Goal: Task Accomplishment & Management: Manage account settings

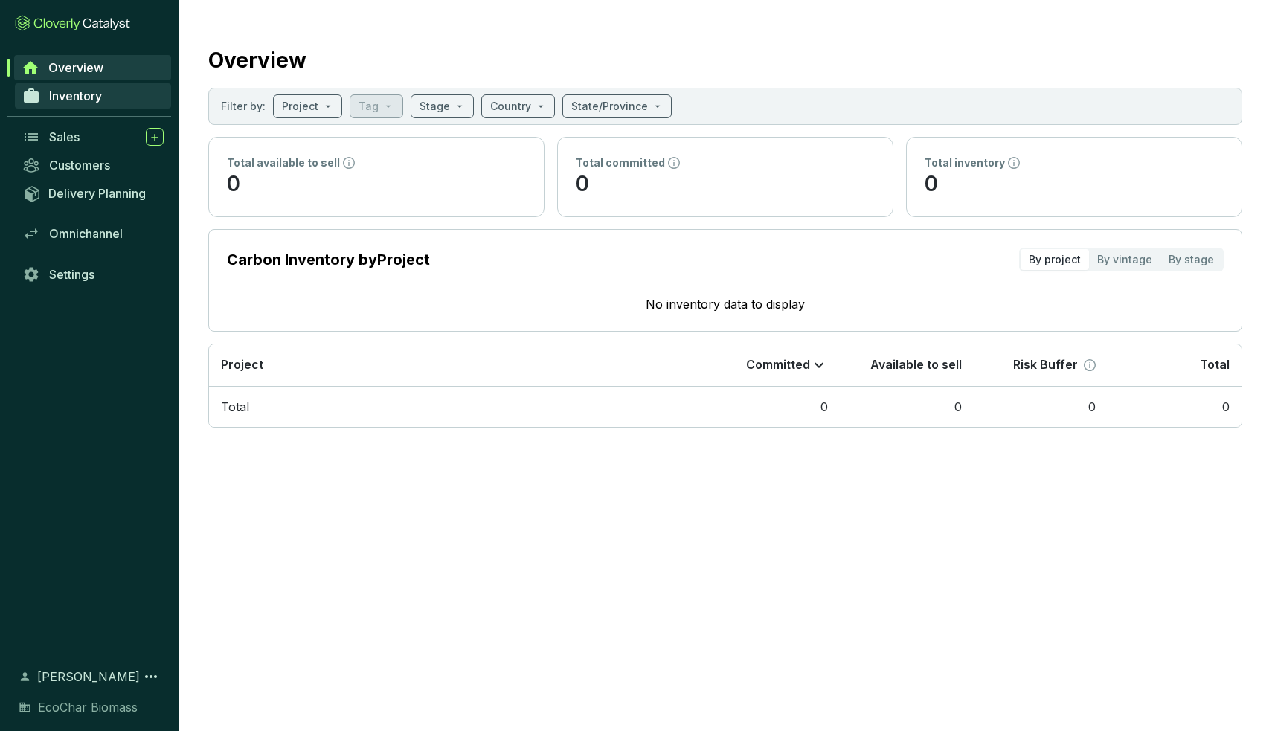
click at [64, 86] on link "Inventory" at bounding box center [93, 95] width 156 height 25
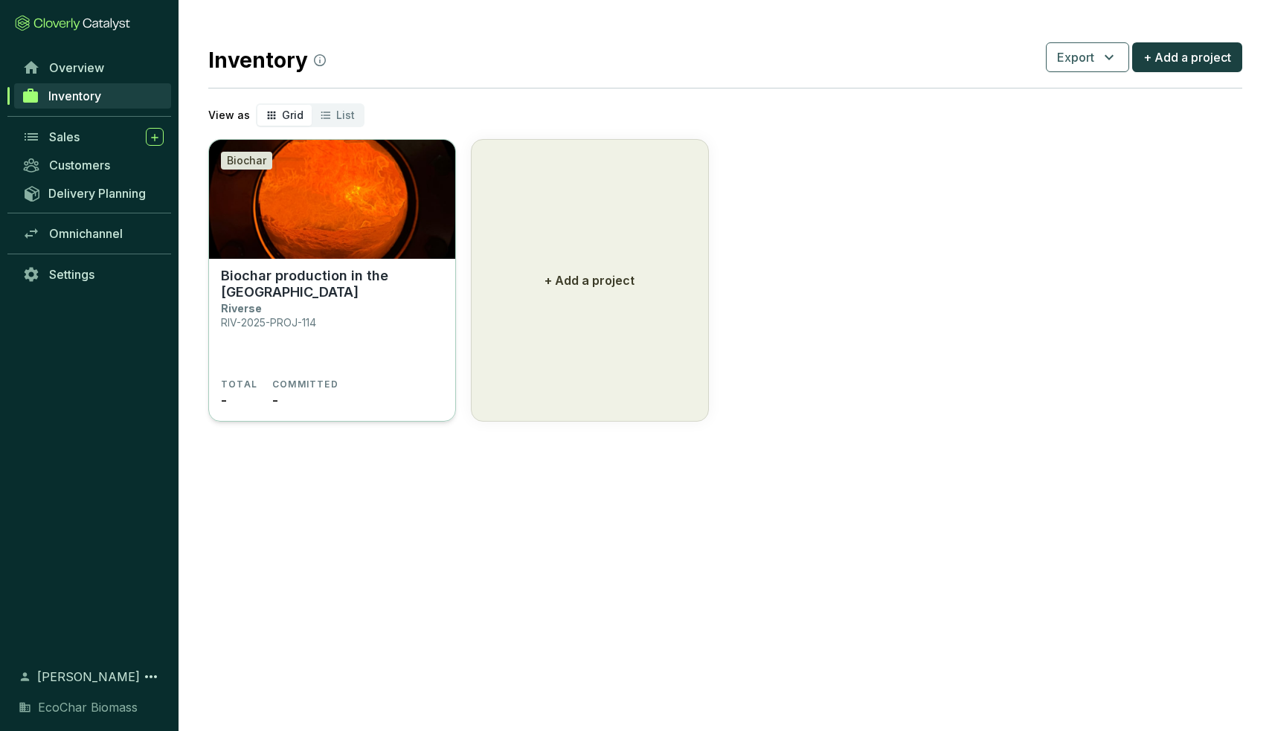
click at [341, 234] on img at bounding box center [332, 199] width 246 height 119
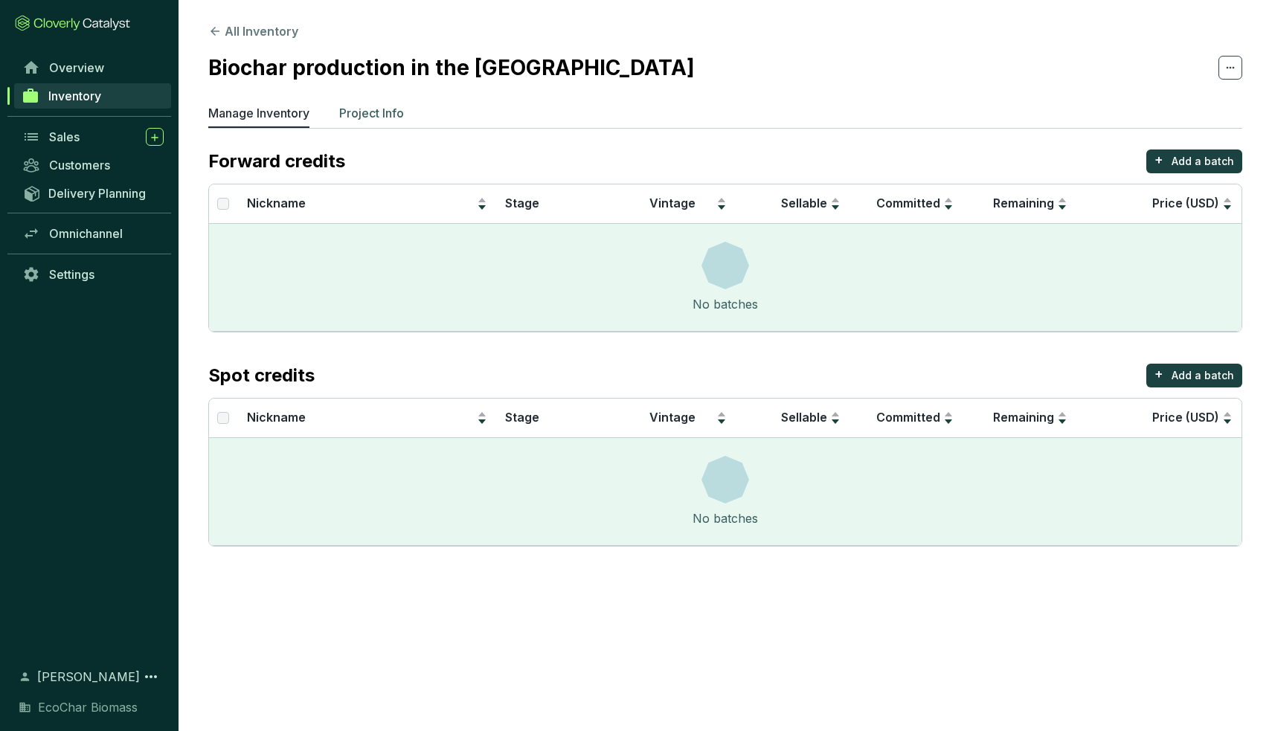
click at [383, 125] on li "Project Info" at bounding box center [371, 116] width 65 height 24
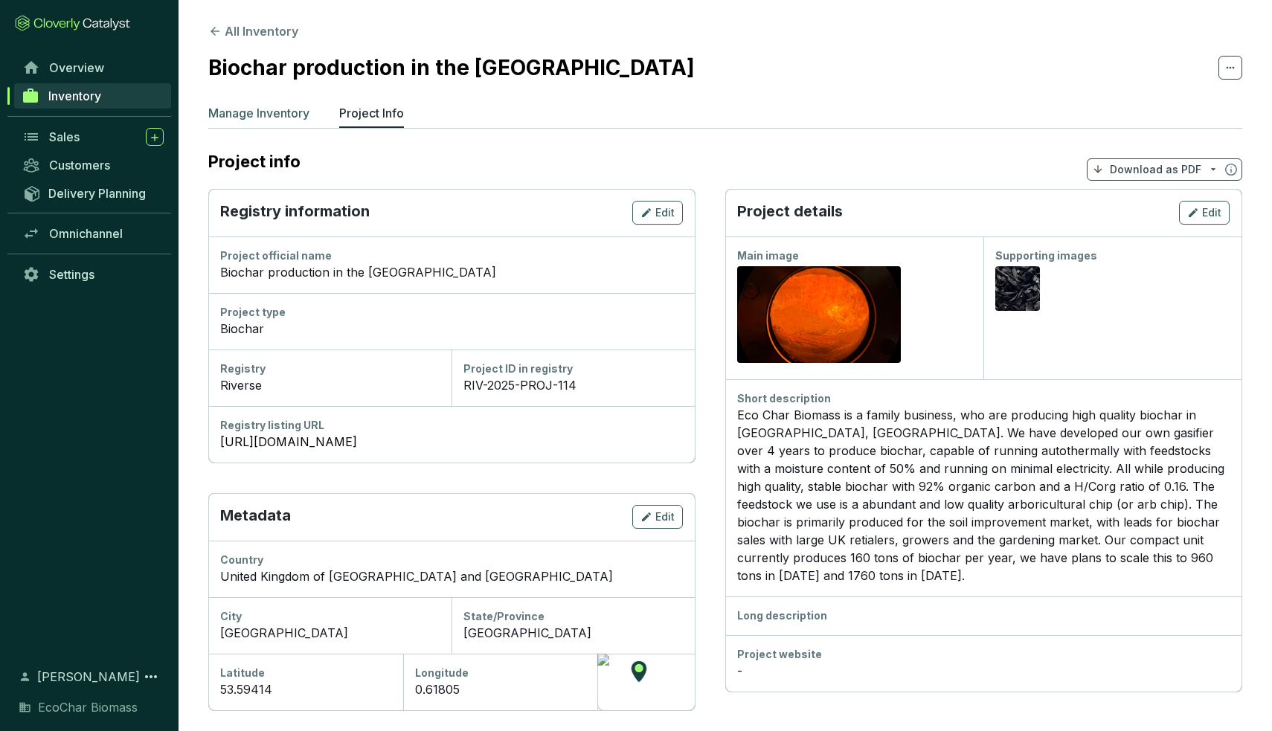
scroll to position [-1, 0]
click at [281, 117] on p "Manage Inventory" at bounding box center [258, 113] width 101 height 18
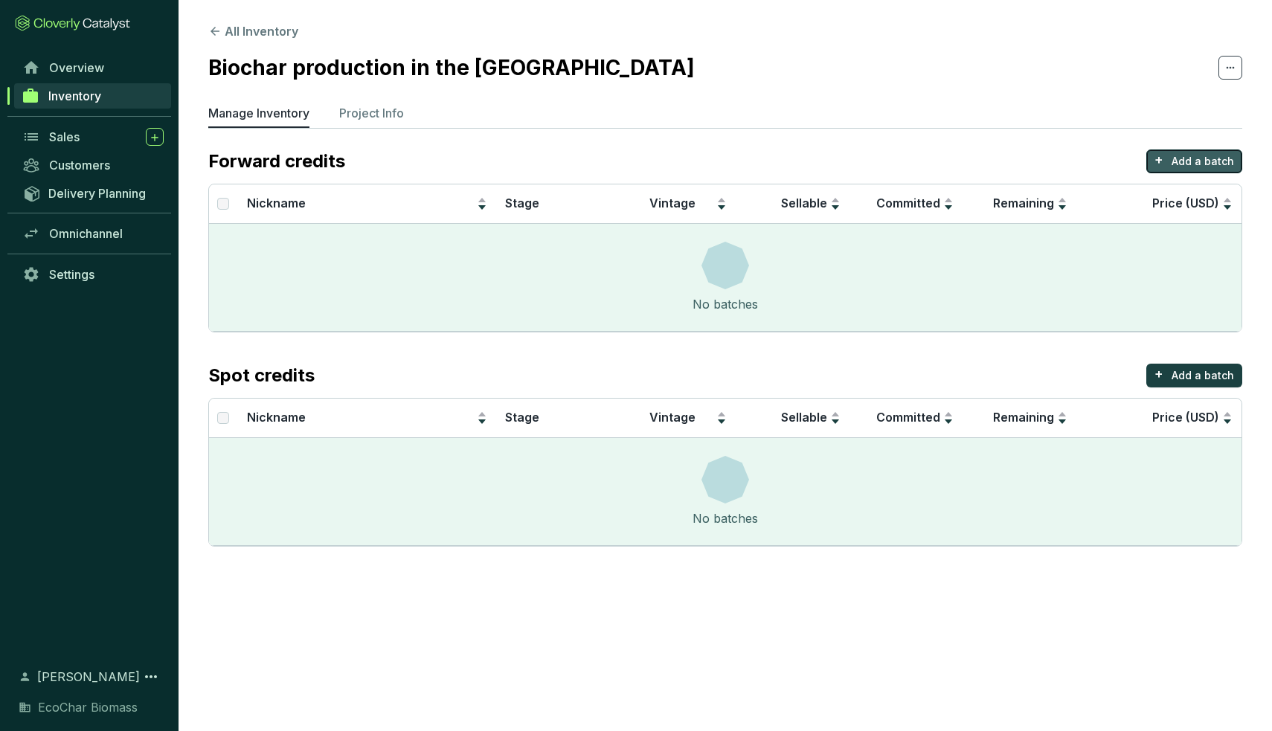
click at [1200, 161] on p "Add a batch" at bounding box center [1202, 161] width 62 height 15
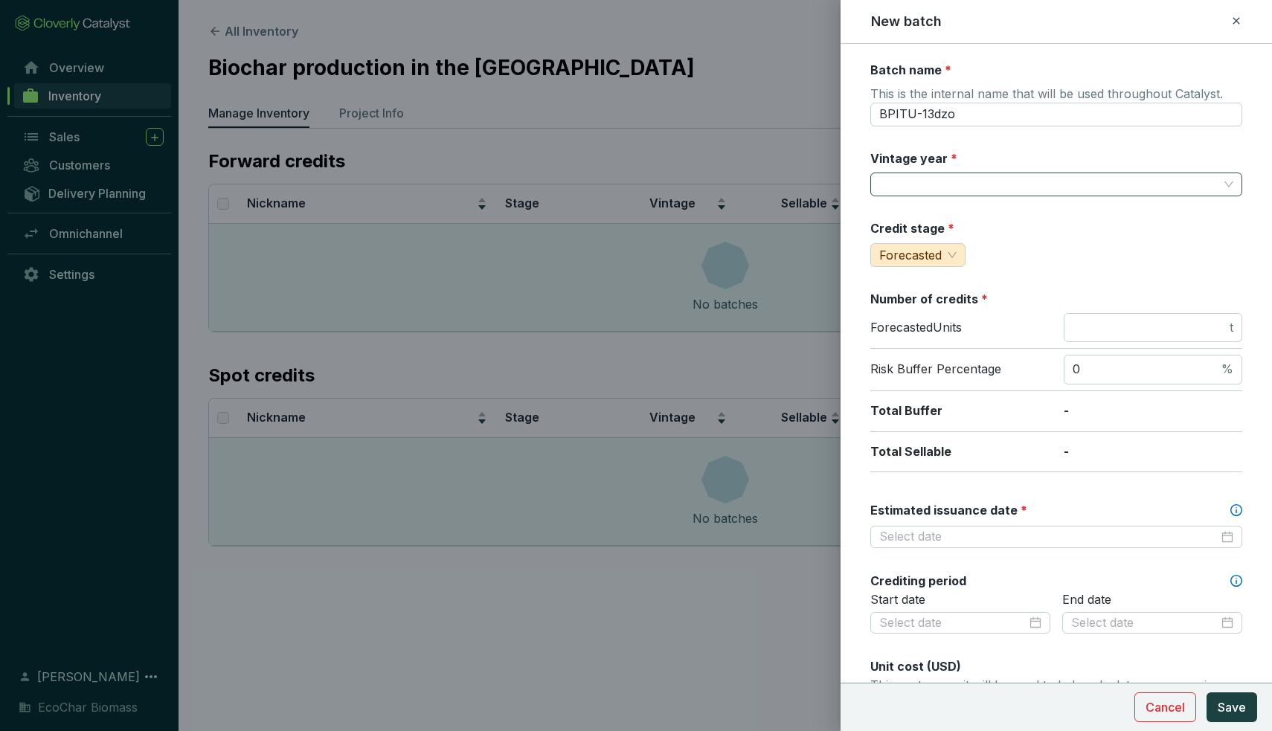
click at [1043, 190] on input "Vintage year *" at bounding box center [1048, 184] width 339 height 22
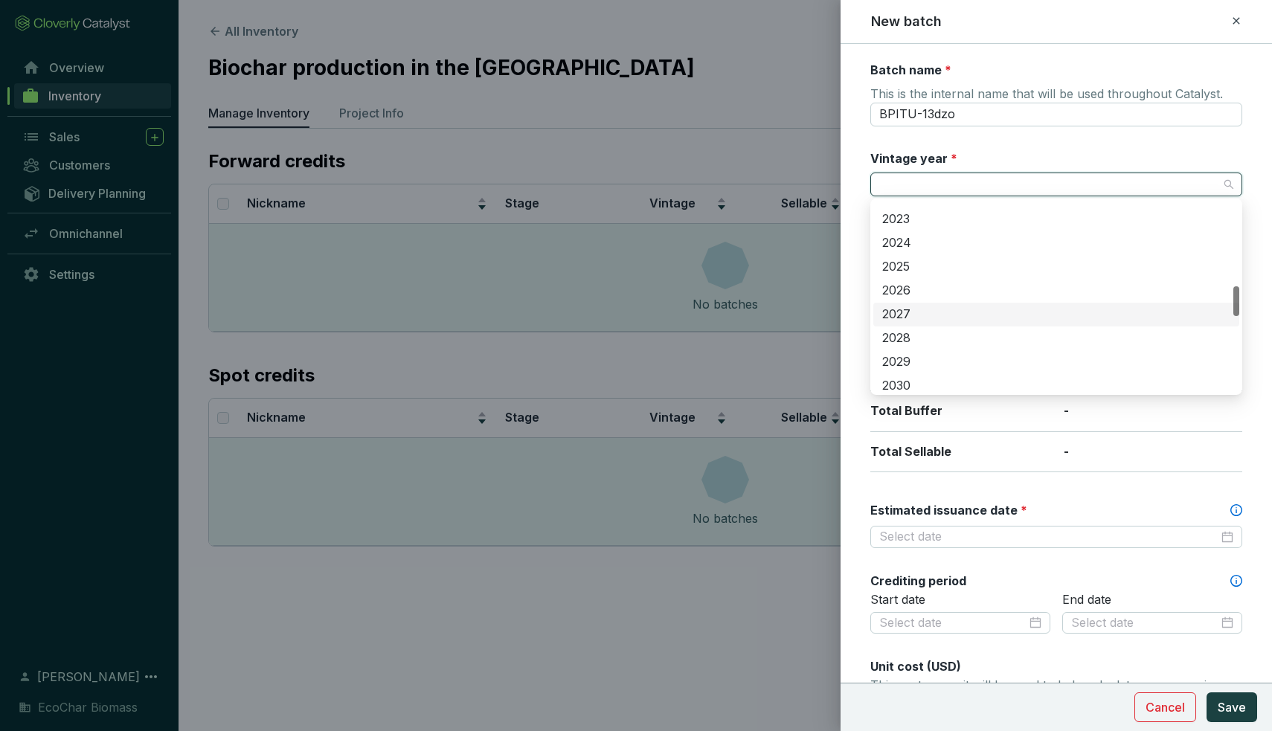
scroll to position [540, 0]
click at [901, 297] on div "2026" at bounding box center [1056, 292] width 348 height 16
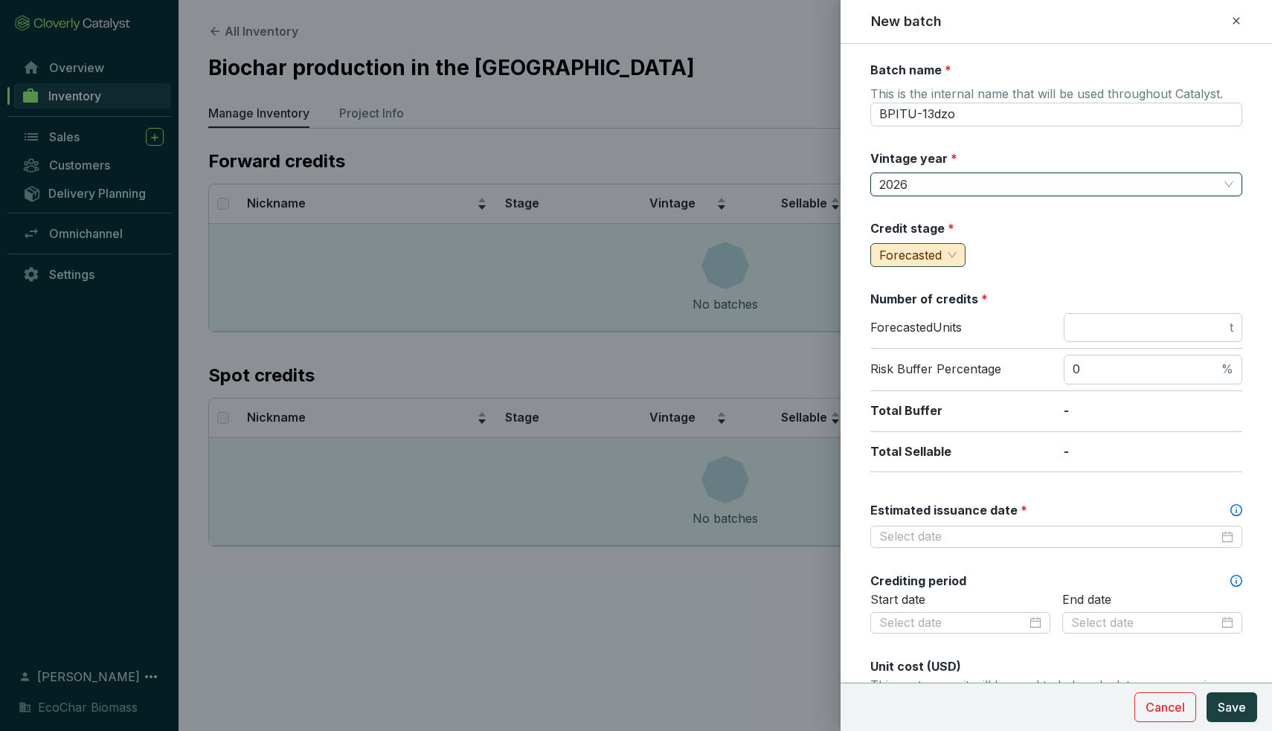
click at [946, 261] on span "Forecasted" at bounding box center [917, 255] width 77 height 22
click at [1048, 262] on div "Credit stage * Forecasted" at bounding box center [1056, 243] width 372 height 47
click at [1146, 320] on input "number" at bounding box center [1149, 328] width 154 height 16
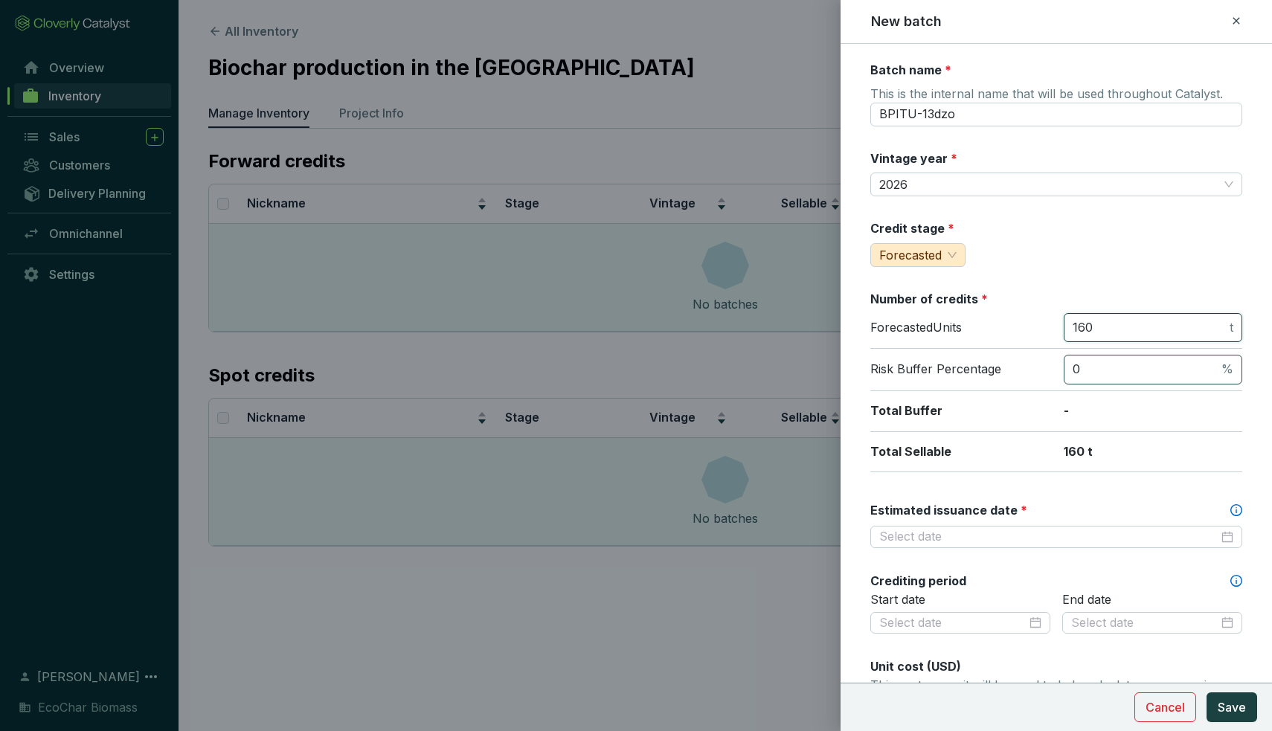
type input "160"
click at [1147, 355] on span "0 %" at bounding box center [1152, 370] width 178 height 30
type input "5"
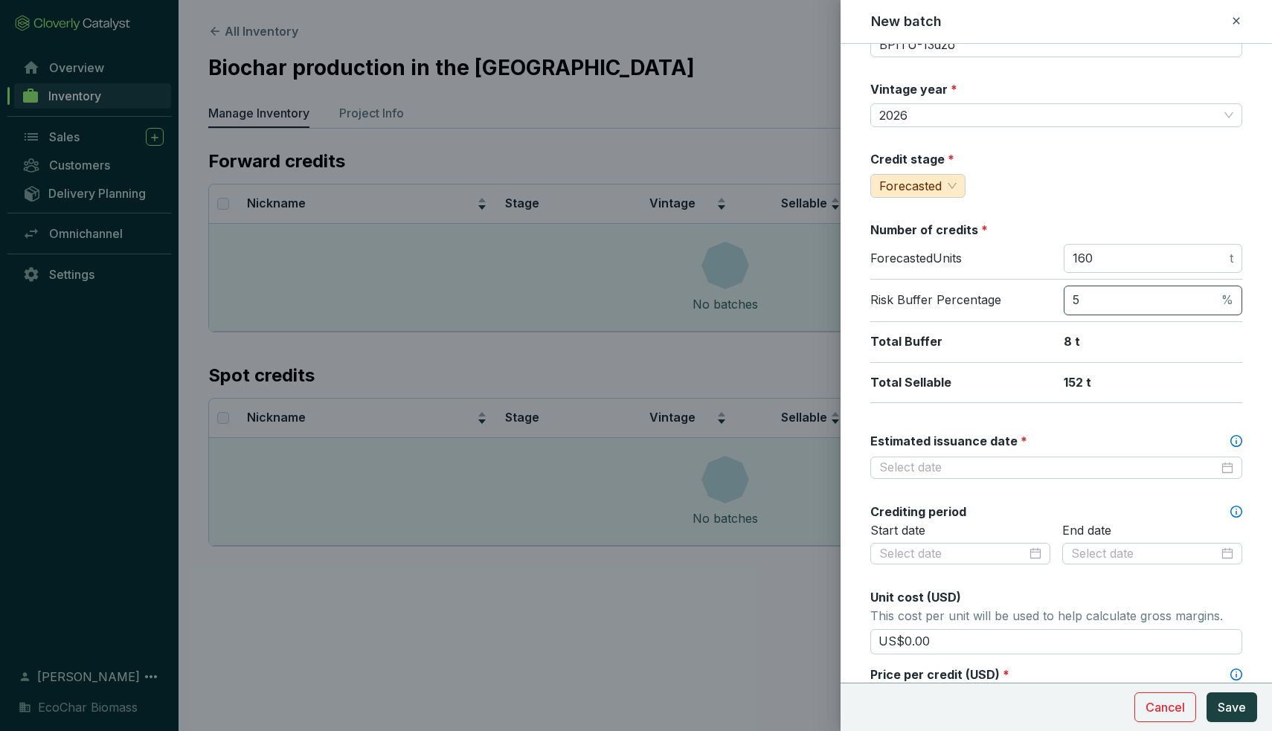
scroll to position [71, 0]
click at [1141, 298] on input "5" at bounding box center [1145, 298] width 146 height 16
type input "8"
type input "9"
type input "7"
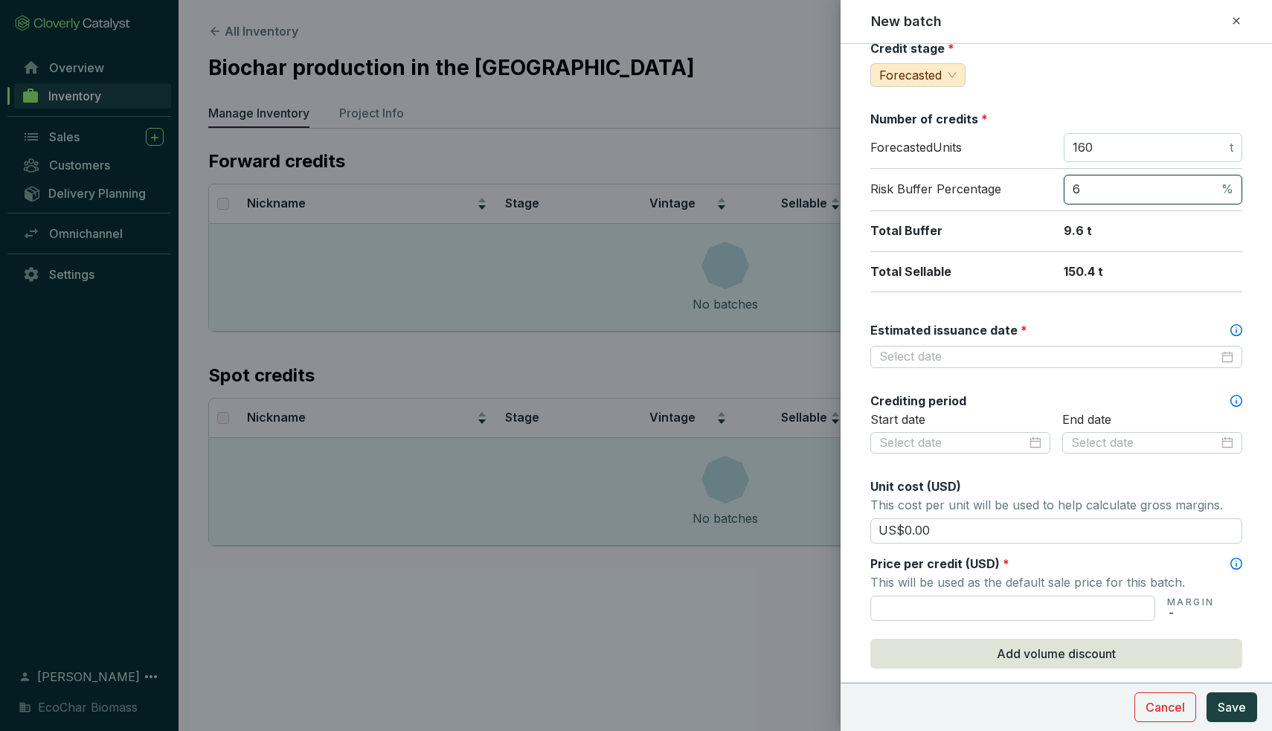
scroll to position [181, 0]
type input "6"
click at [957, 349] on input "Estimated issuance date *" at bounding box center [1048, 356] width 339 height 16
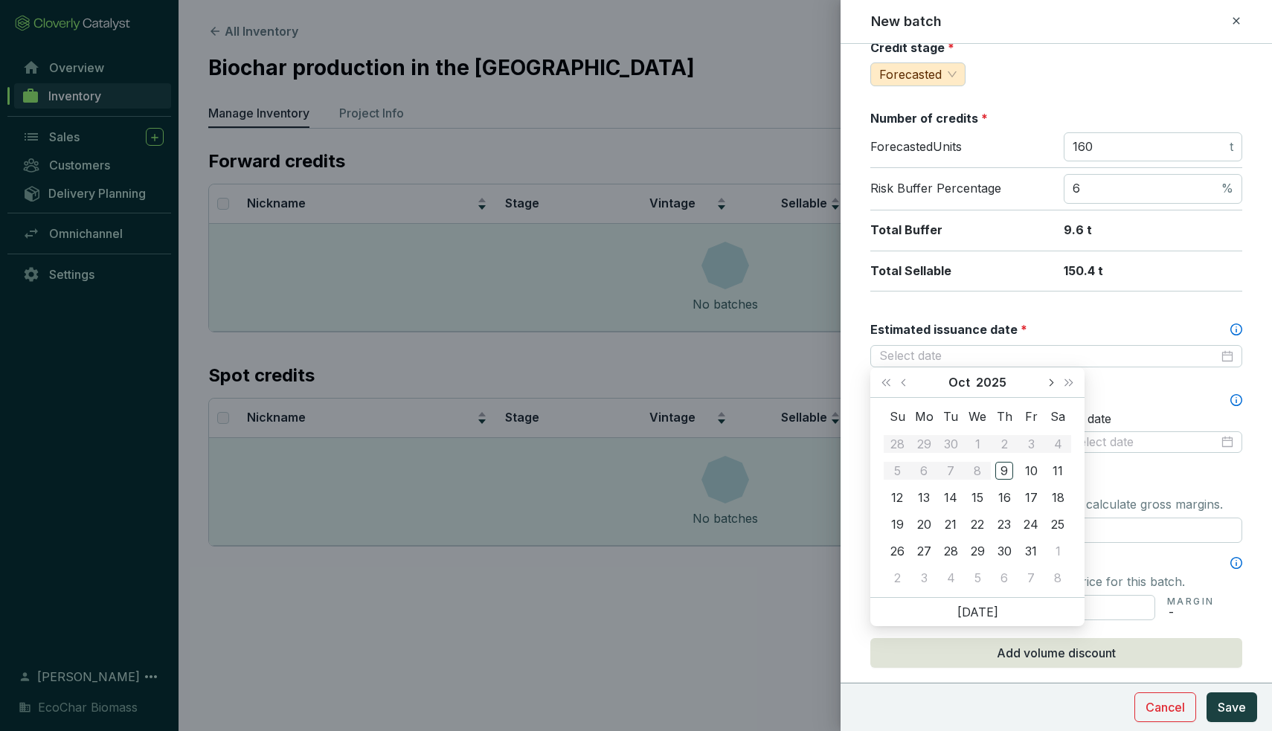
click at [1051, 386] on button "Next month (PageDown)" at bounding box center [1049, 382] width 19 height 30
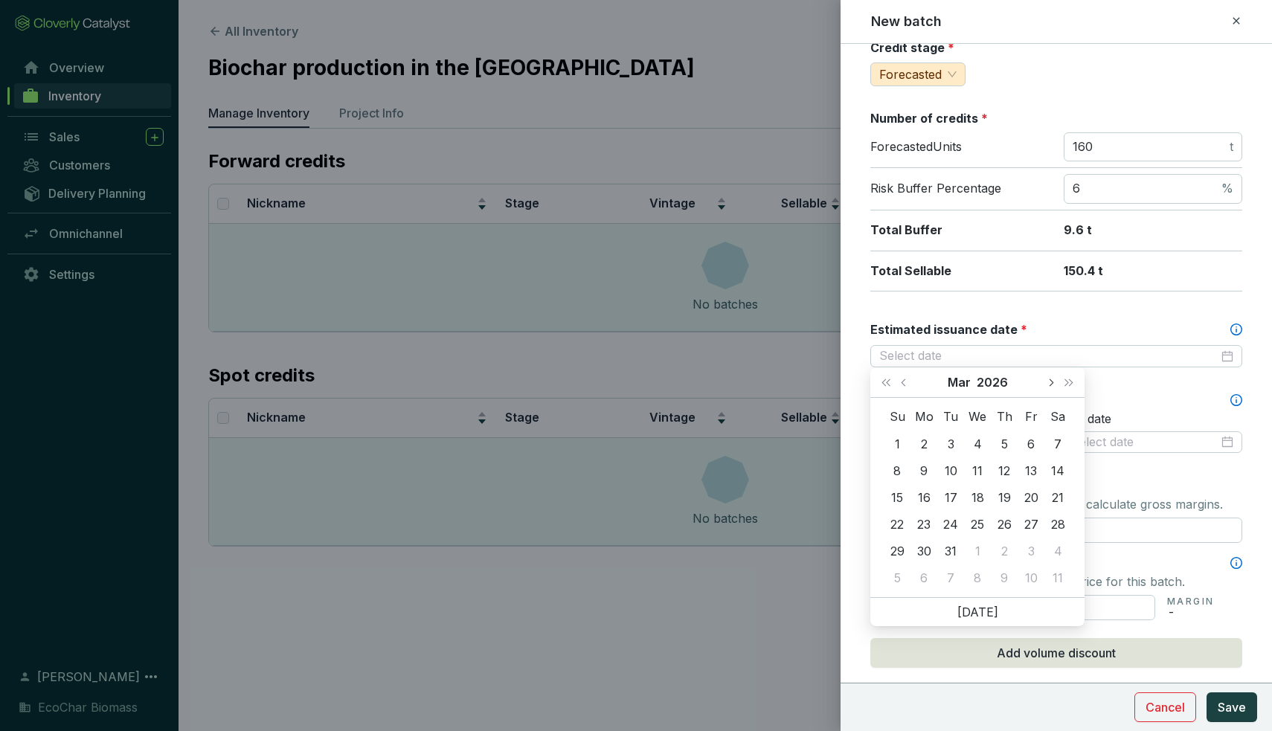
click at [1051, 386] on button "Next month (PageDown)" at bounding box center [1049, 382] width 19 height 30
type input "[DATE]"
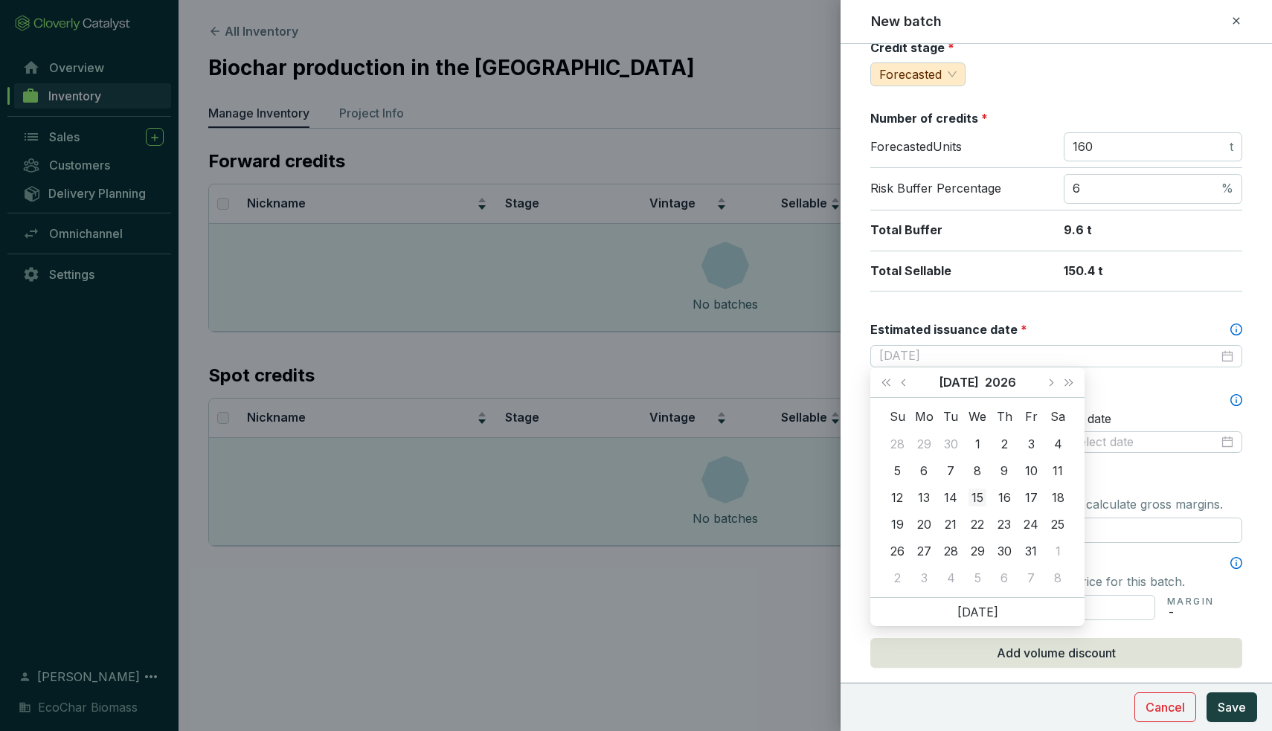
click at [976, 495] on div "15" at bounding box center [977, 498] width 18 height 18
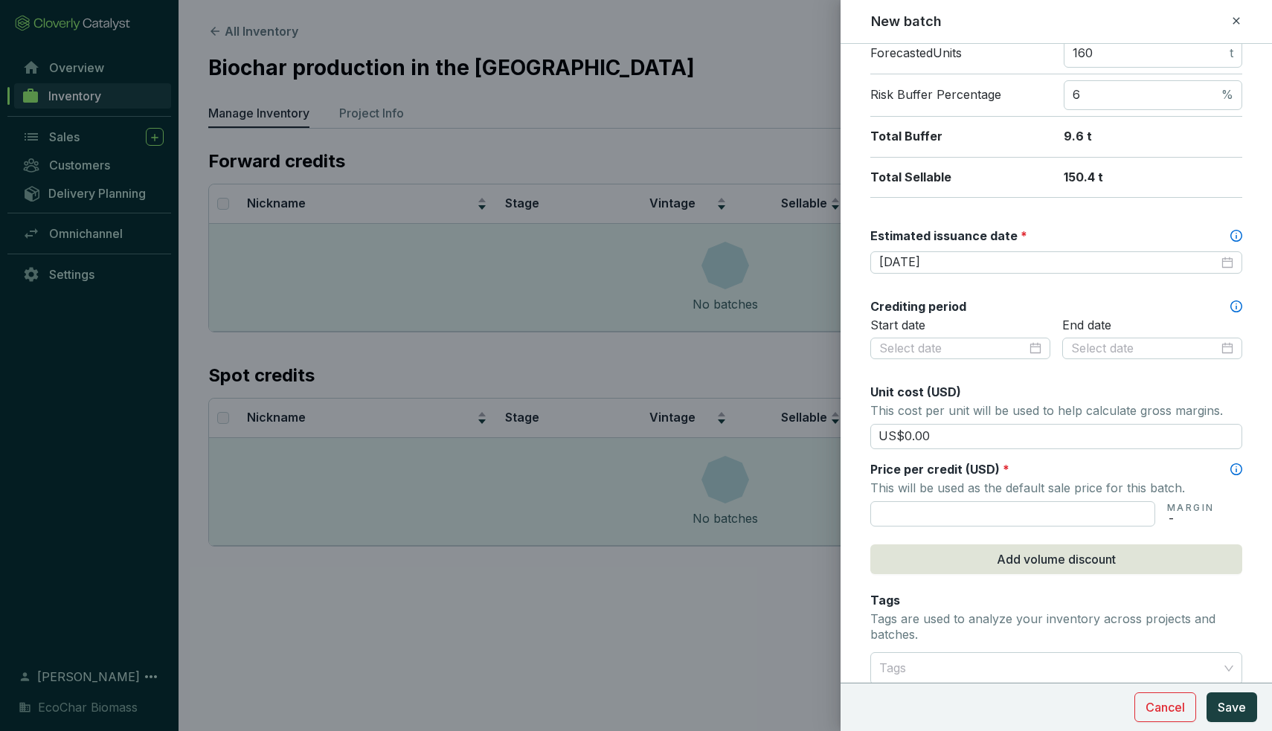
scroll to position [277, 0]
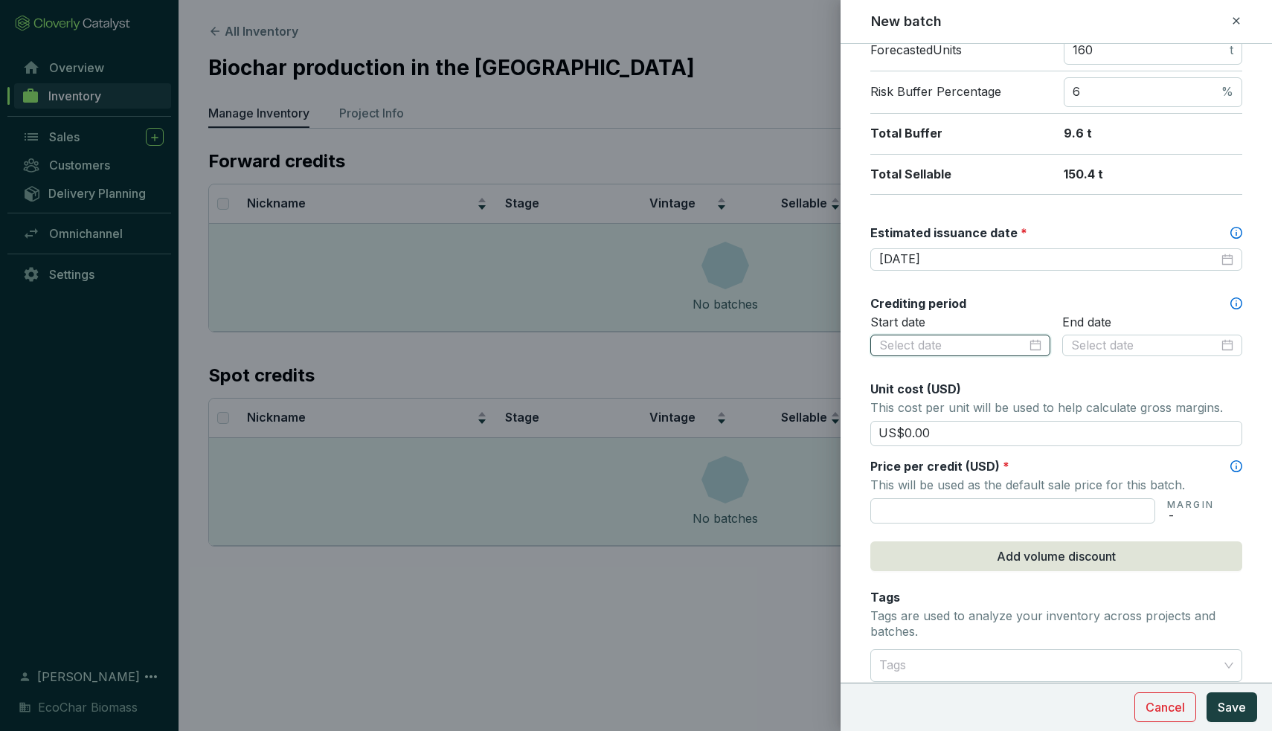
click at [982, 341] on input at bounding box center [952, 346] width 147 height 16
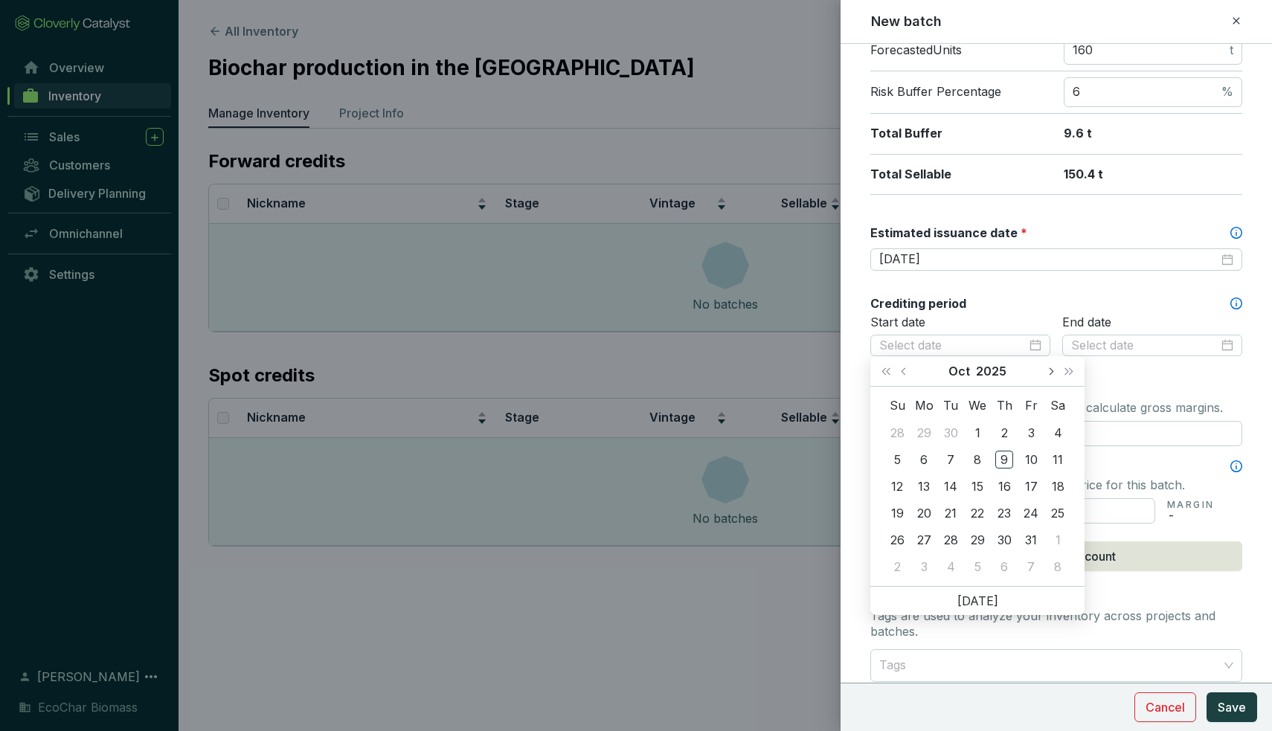
click at [1055, 370] on button "Next month (PageDown)" at bounding box center [1049, 371] width 19 height 30
click at [912, 364] on button "Previous month (PageUp)" at bounding box center [904, 371] width 19 height 30
type input "[DATE]"
click at [889, 564] on div "30" at bounding box center [897, 567] width 18 height 18
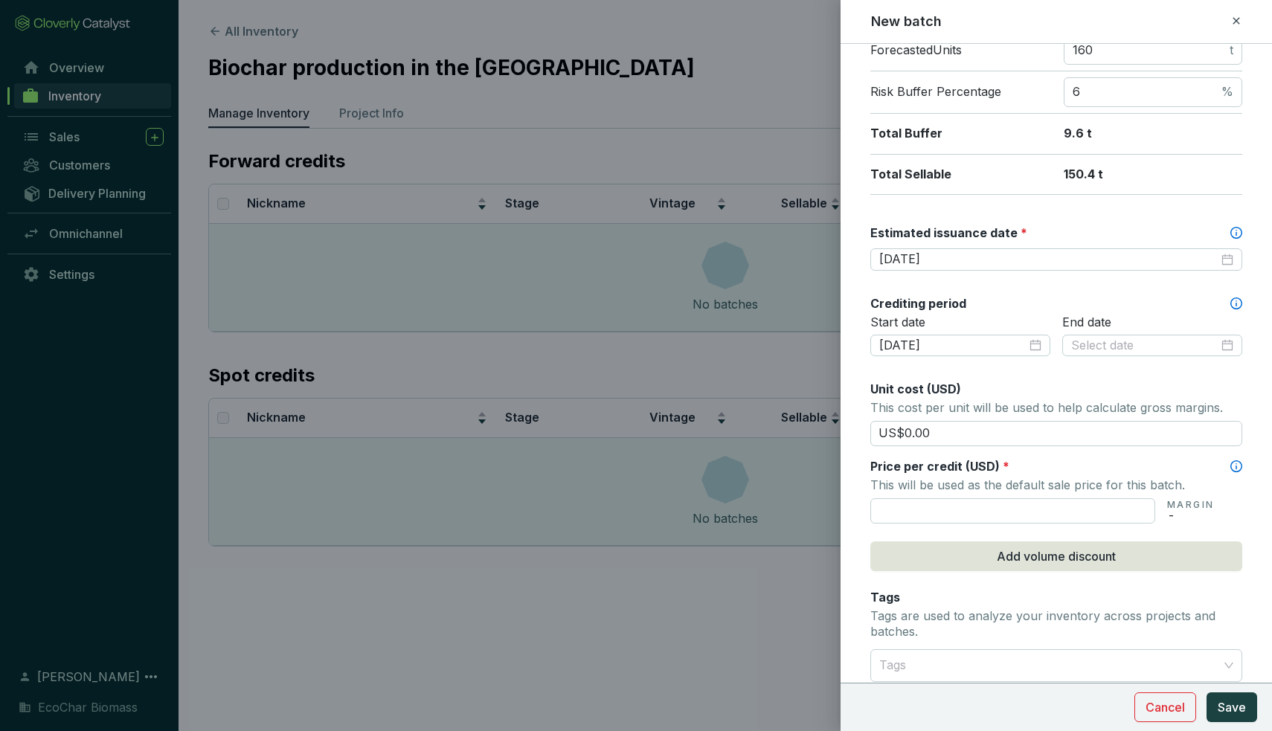
click at [1128, 355] on div "End date" at bounding box center [1152, 345] width 180 height 61
click at [1134, 344] on input at bounding box center [1144, 346] width 147 height 16
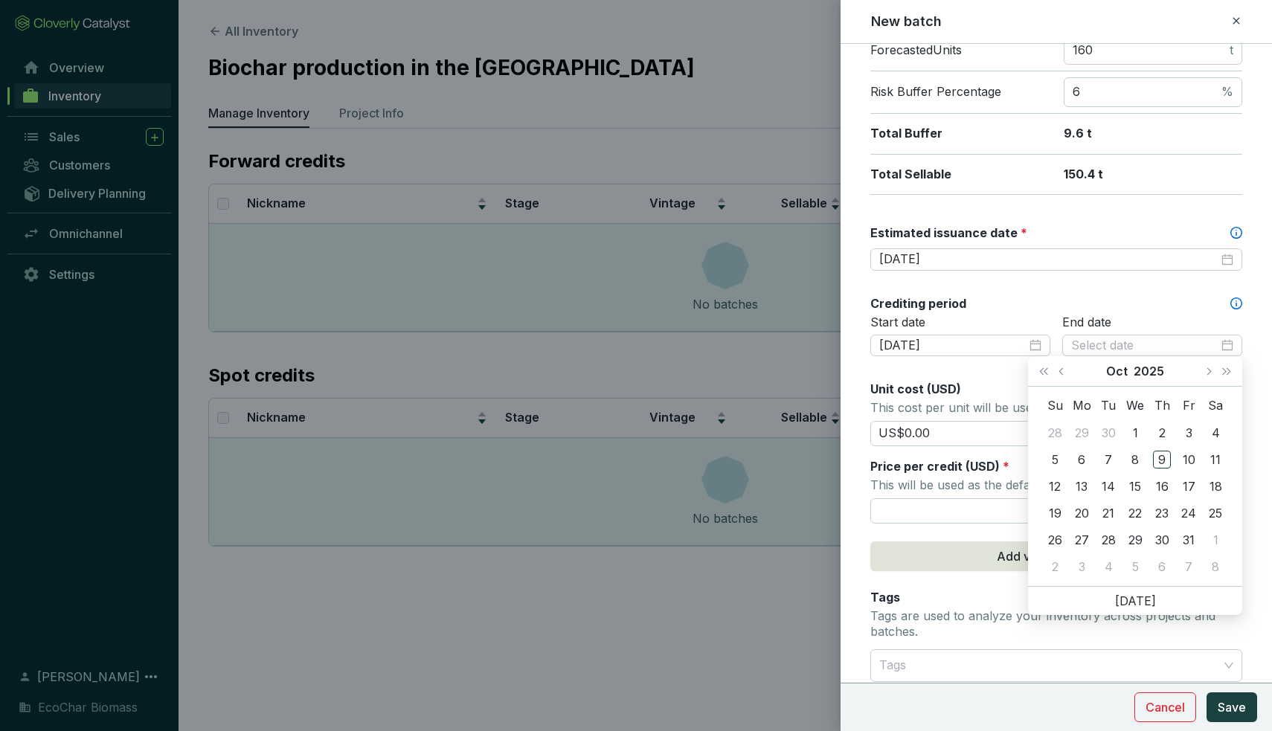
click at [1179, 289] on div "Batch name * This is the internal name that will be used throughout Catalyst. B…" at bounding box center [1056, 309] width 372 height 1051
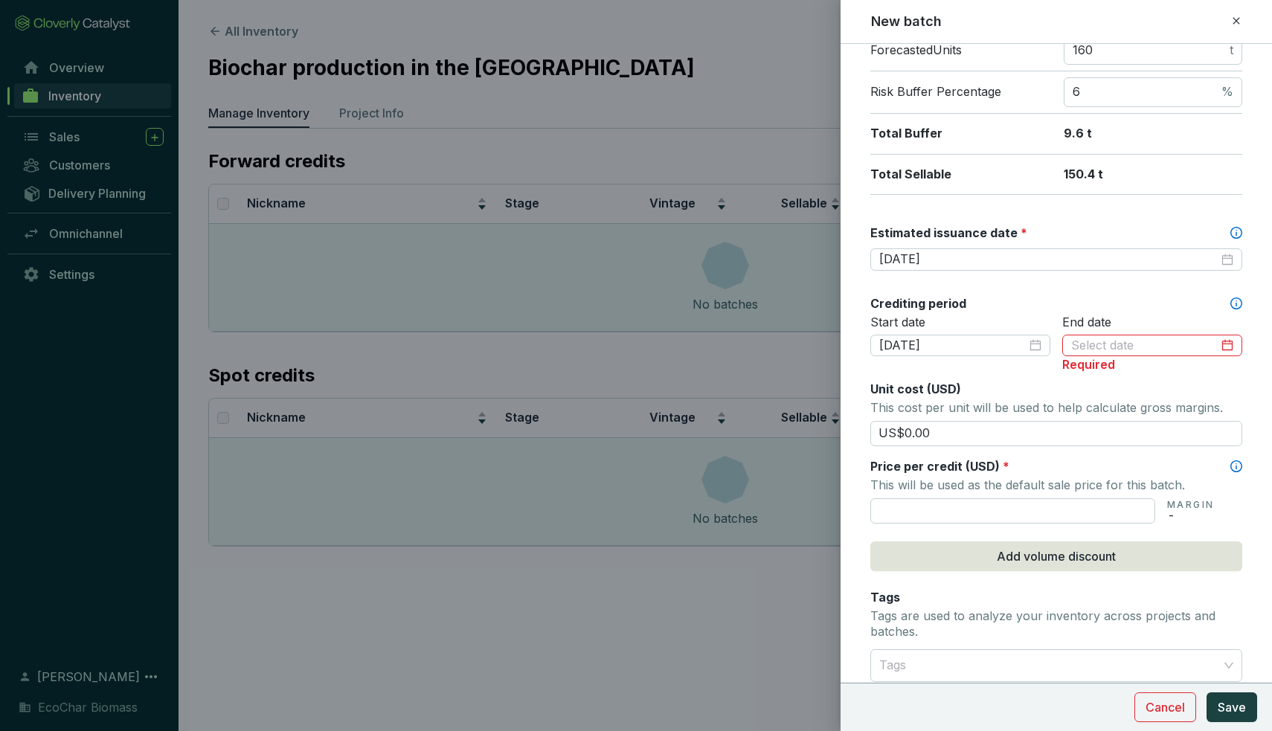
click at [1234, 306] on icon at bounding box center [1236, 303] width 12 height 12
click at [1120, 339] on input at bounding box center [1144, 346] width 147 height 16
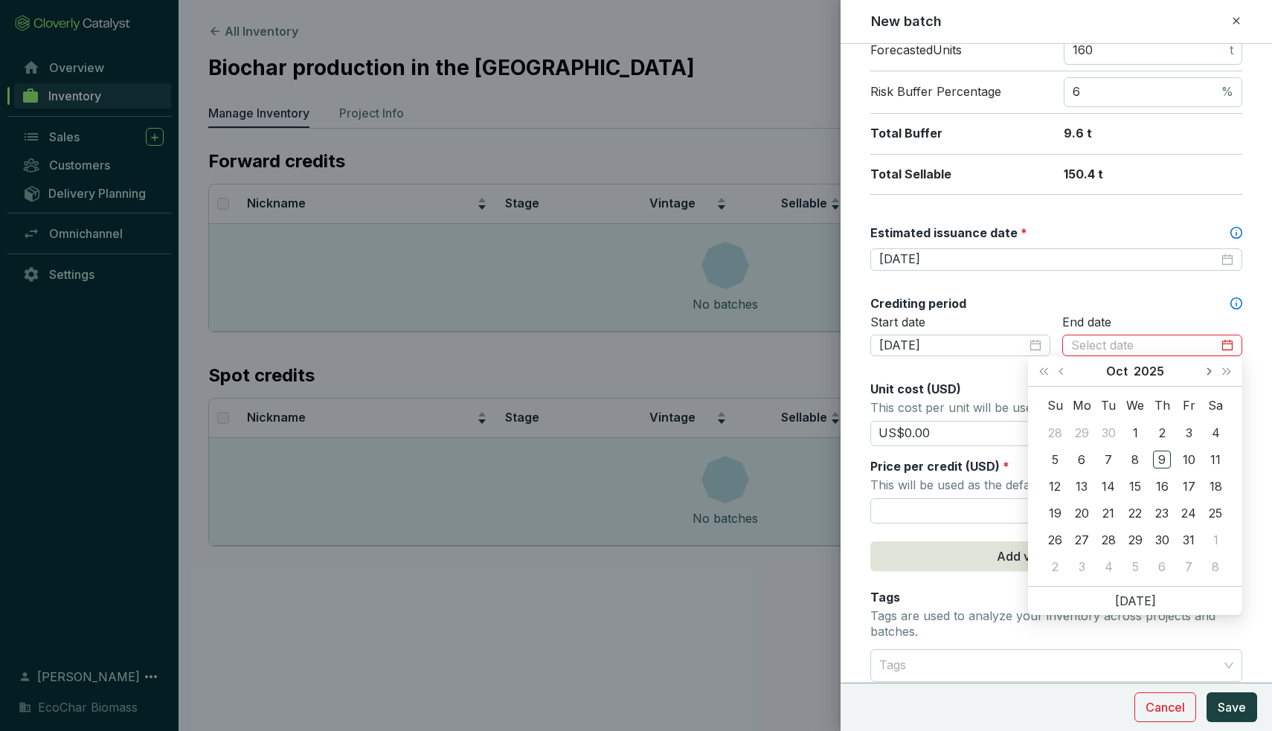
click at [1209, 375] on button "Next month (PageDown)" at bounding box center [1207, 371] width 19 height 30
click at [1202, 374] on button "Next month (PageDown)" at bounding box center [1207, 371] width 19 height 30
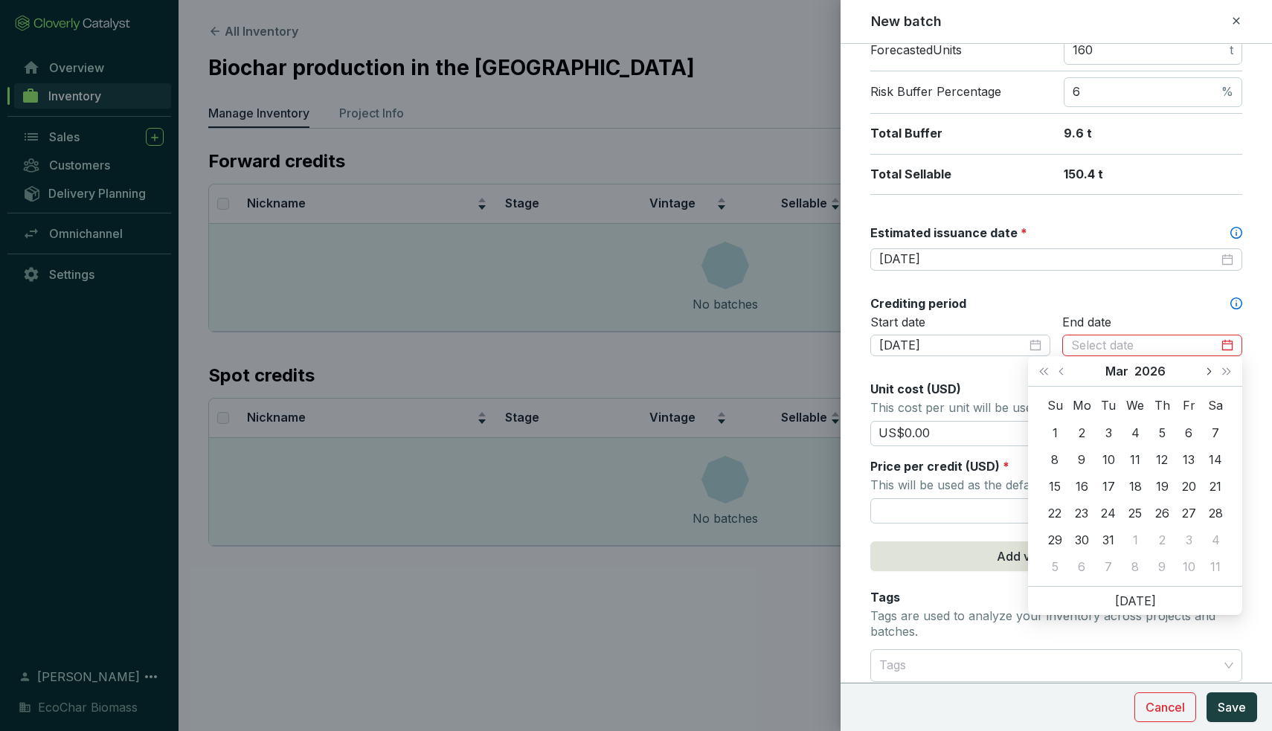
click at [1202, 374] on button "Next month (PageDown)" at bounding box center [1207, 371] width 19 height 30
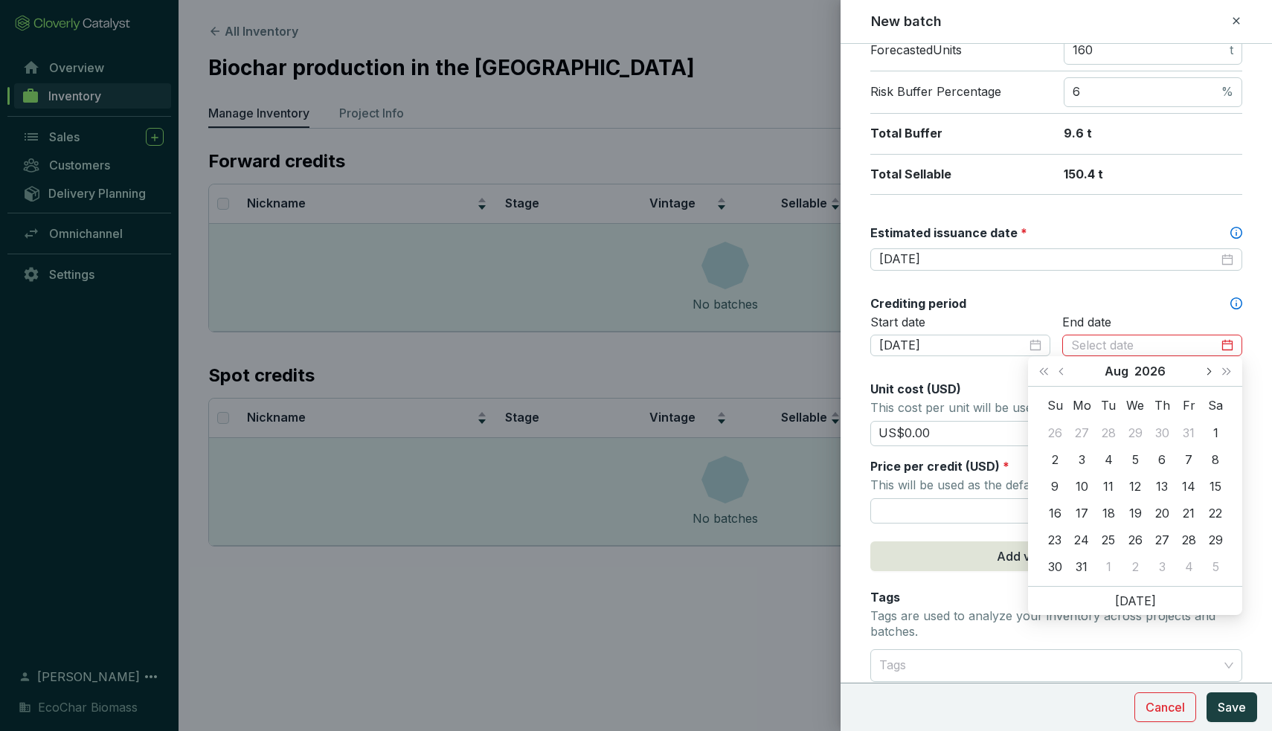
click at [1202, 374] on button "Next month (PageDown)" at bounding box center [1207, 371] width 19 height 30
type input "[DATE]"
click at [1081, 535] on div "30" at bounding box center [1081, 540] width 18 height 18
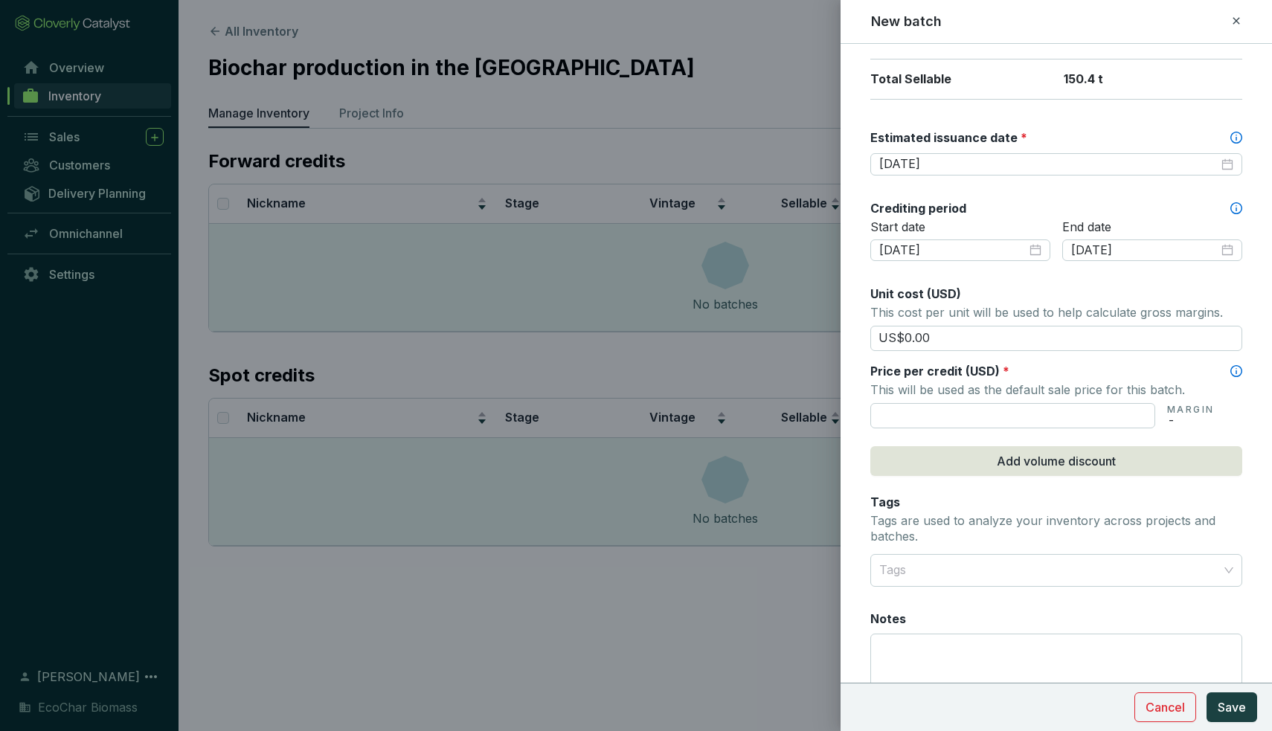
scroll to position [376, 0]
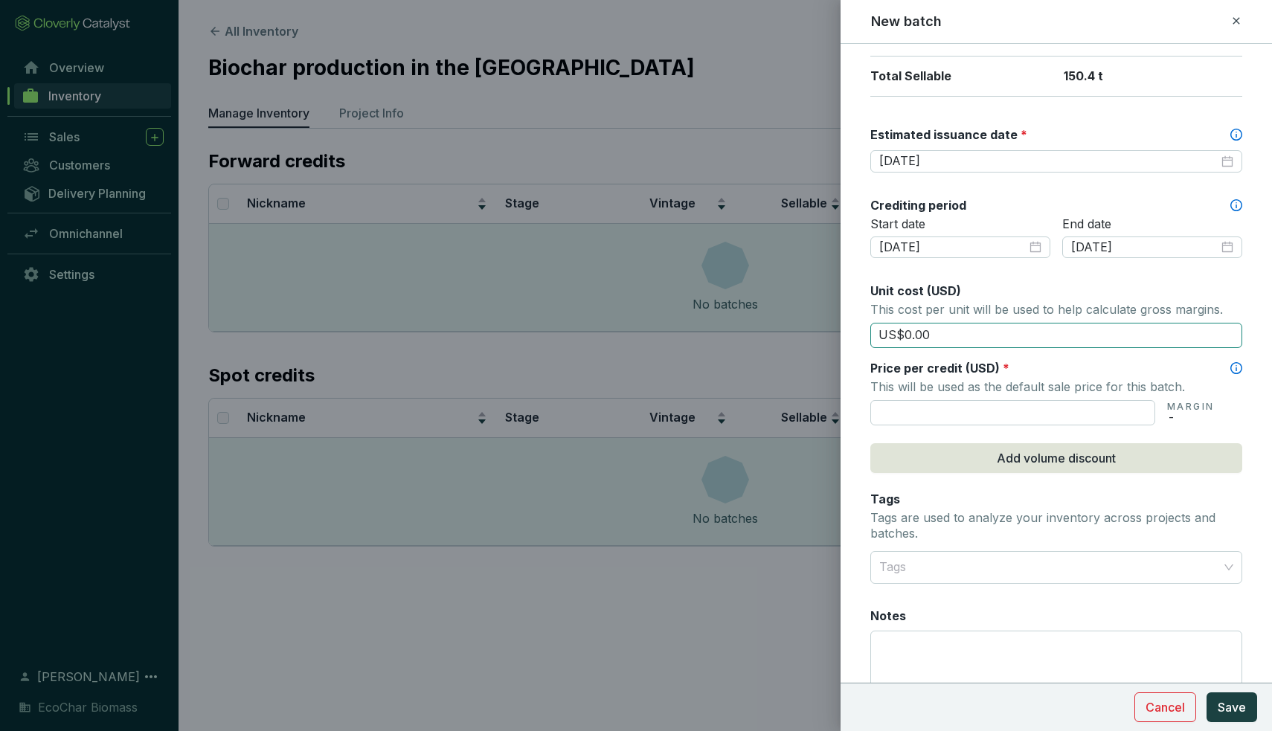
click at [955, 329] on input "US$0.00" at bounding box center [1056, 335] width 372 height 25
type input "US$0"
click at [1037, 289] on div "Unit cost (USD)" at bounding box center [1056, 291] width 372 height 16
click at [974, 419] on input "text" at bounding box center [1012, 412] width 285 height 25
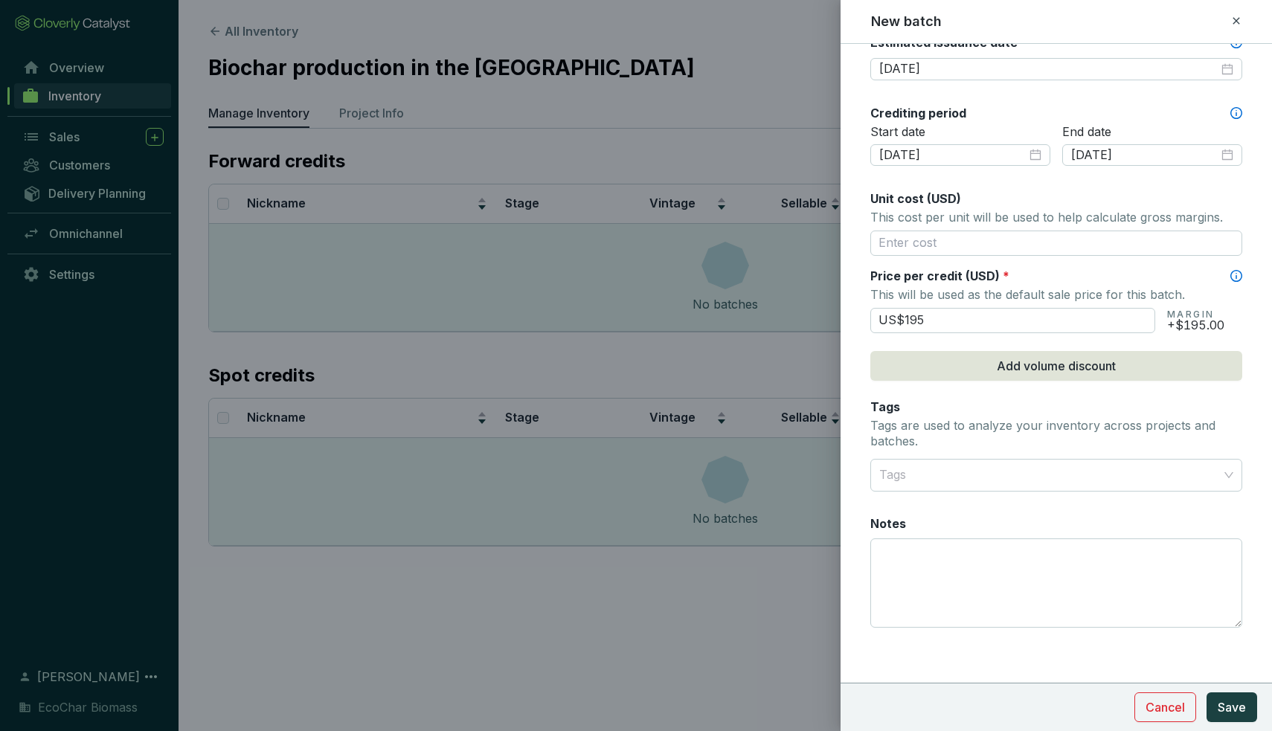
scroll to position [467, 0]
type input "US$195.00"
click at [1222, 306] on section "MARGIN +$195.00" at bounding box center [1195, 320] width 57 height 28
click at [1028, 474] on div at bounding box center [1047, 476] width 349 height 30
click at [1248, 443] on form "Batch name * This is the internal name that will be used throughout Catalyst. B…" at bounding box center [1055, 156] width 431 height 1123
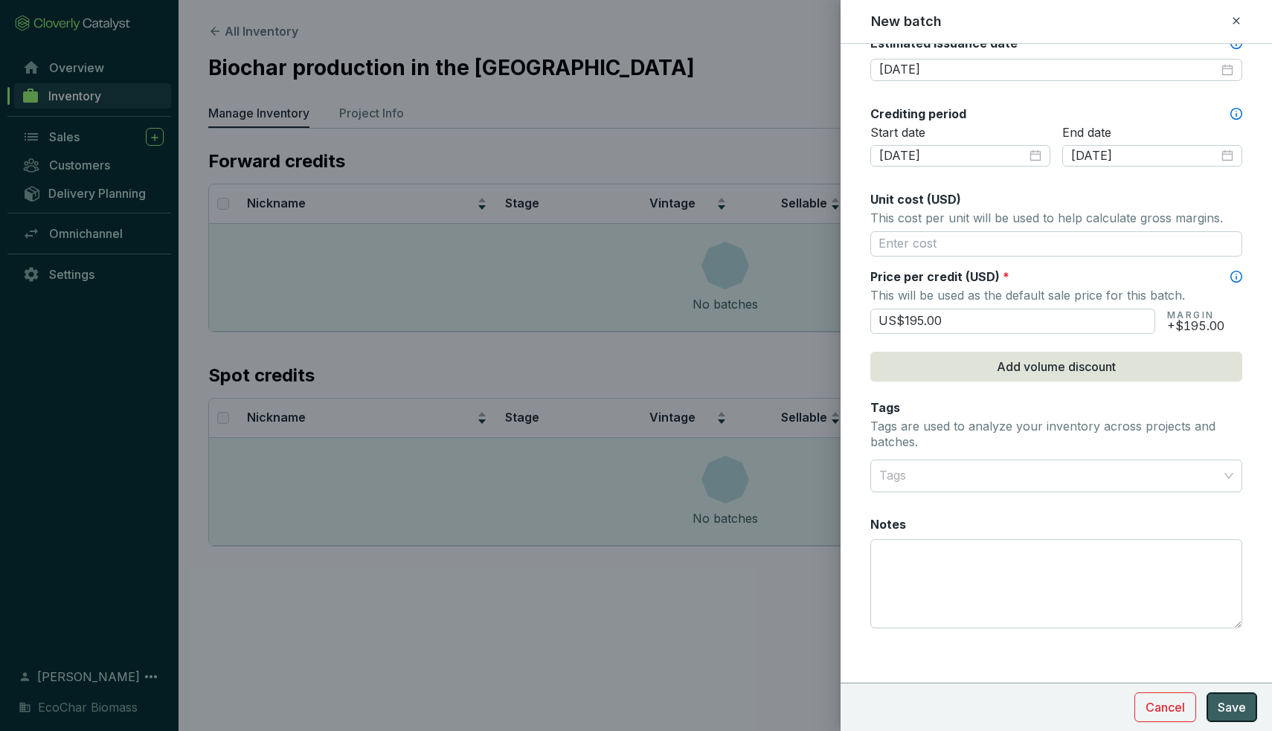
click at [1227, 710] on span "Save" at bounding box center [1231, 707] width 28 height 18
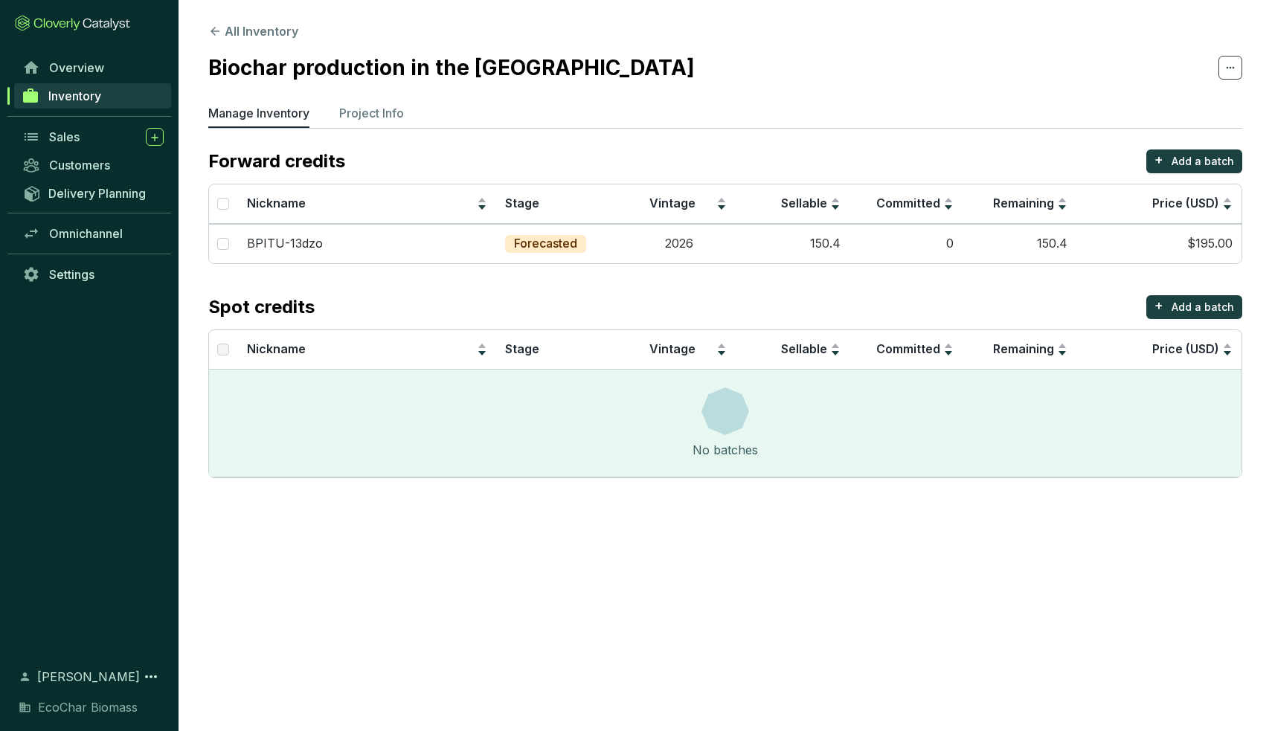
scroll to position [0, 0]
click at [276, 242] on p "BPITU-13dzo" at bounding box center [285, 244] width 76 height 16
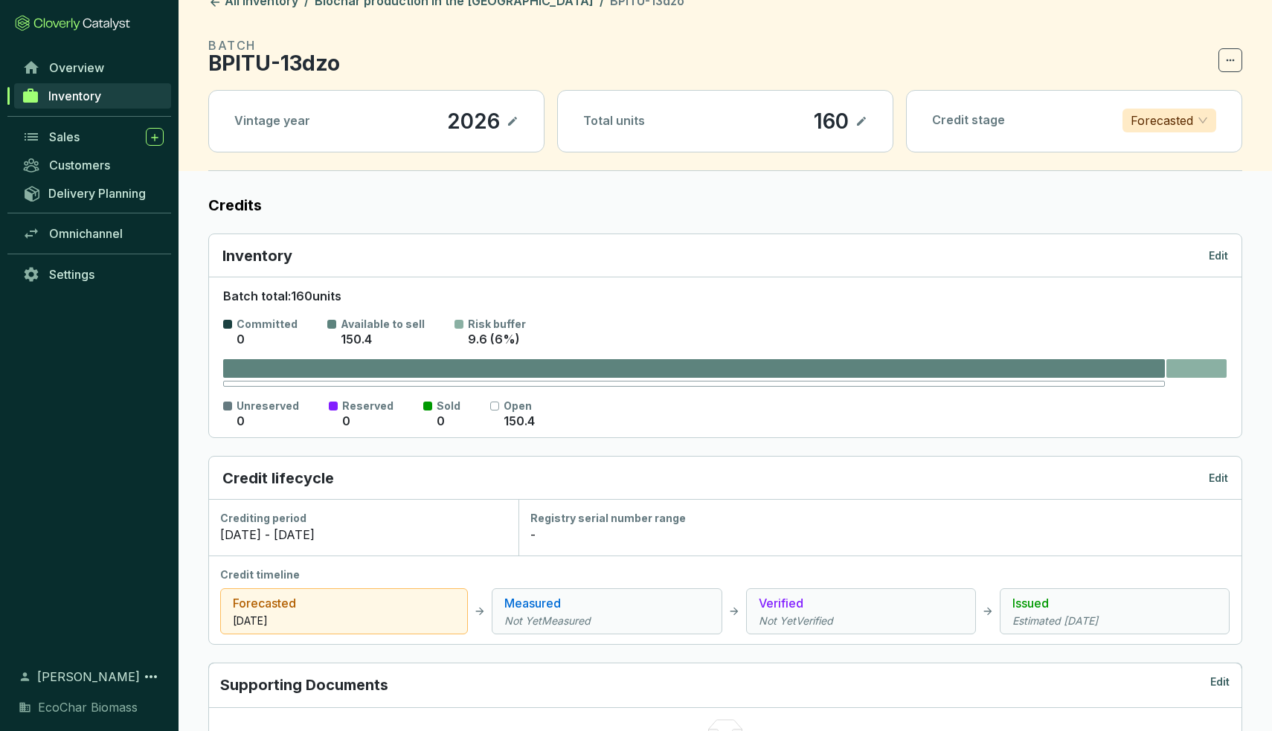
scroll to position [32, 0]
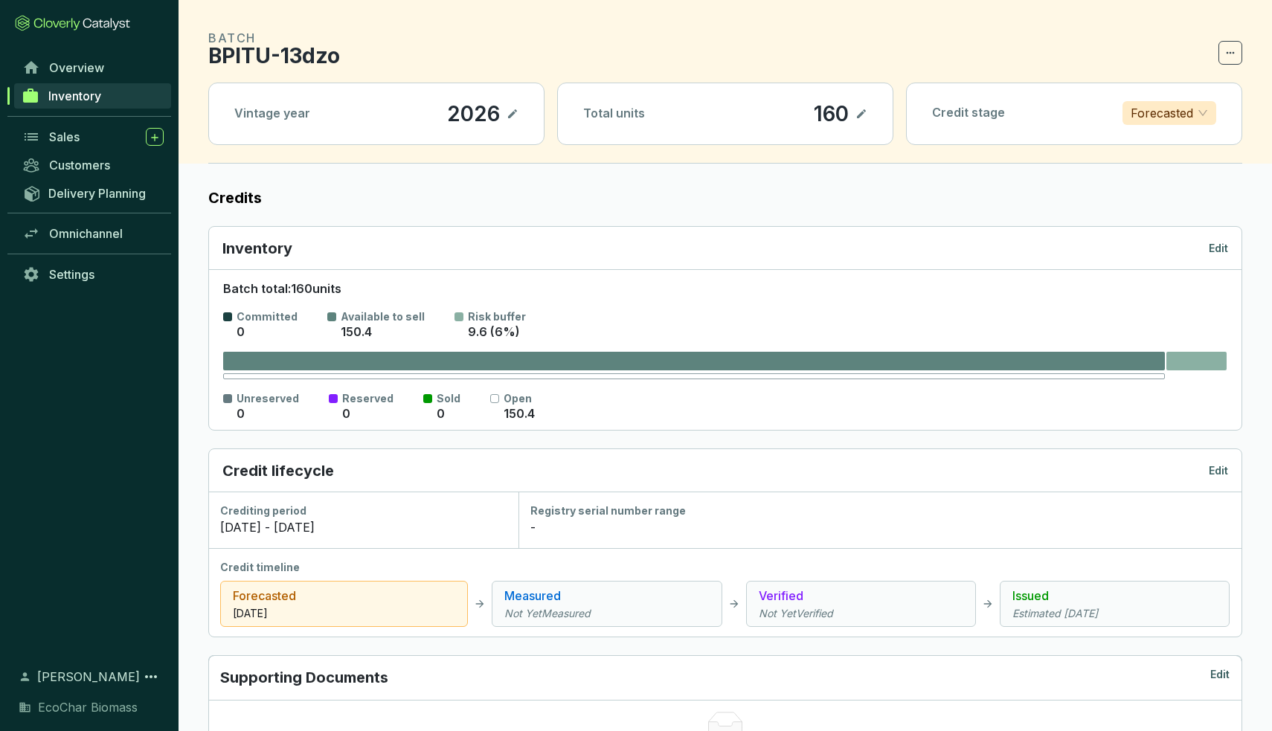
click at [300, 54] on p "BPITU-13dzo" at bounding box center [274, 56] width 132 height 18
click at [338, 57] on p "BPITU-13dzo" at bounding box center [274, 56] width 132 height 18
click at [1238, 54] on span at bounding box center [1230, 53] width 24 height 24
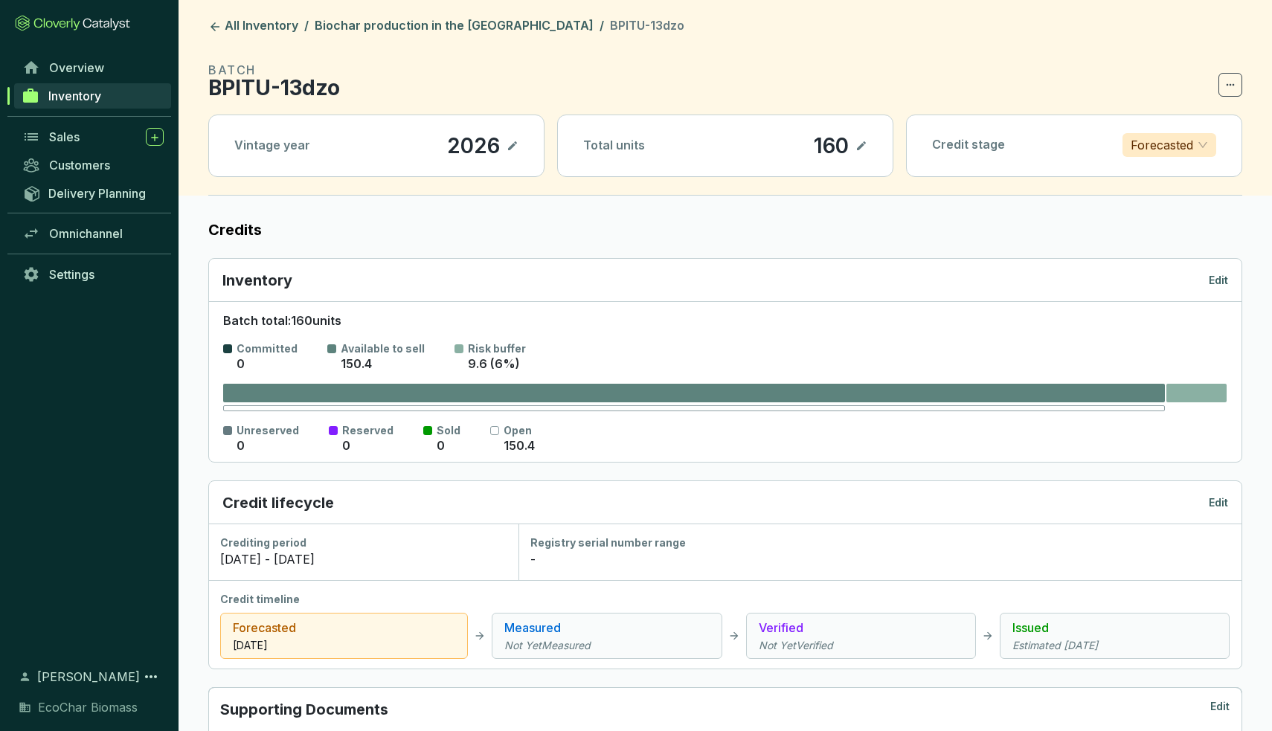
scroll to position [0, 0]
click at [222, 23] on link "All Inventory" at bounding box center [253, 27] width 96 height 18
